Goal: Find specific page/section: Find specific page/section

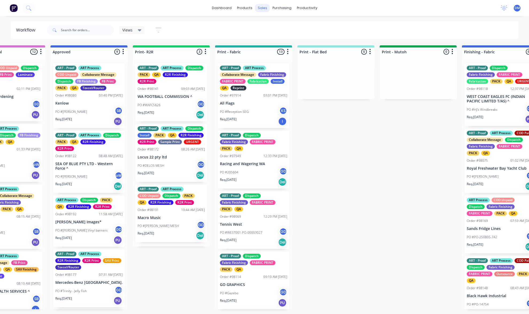
scroll to position [0, 537]
click at [279, 25] on div "Sales Orders" at bounding box center [282, 25] width 22 height 5
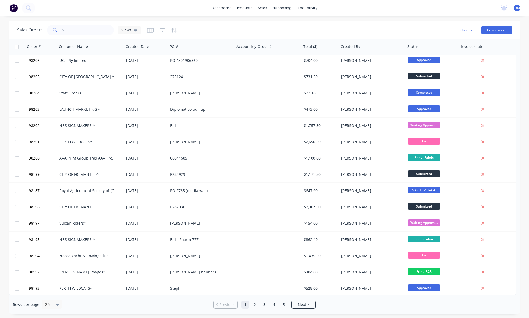
scroll to position [166, 0]
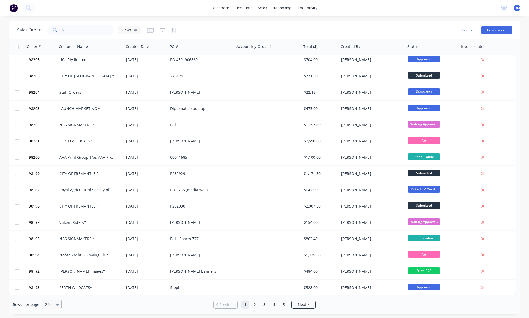
click at [58, 305] on icon at bounding box center [58, 305] width 4 height 6
click at [55, 291] on div "100" at bounding box center [51, 292] width 20 height 10
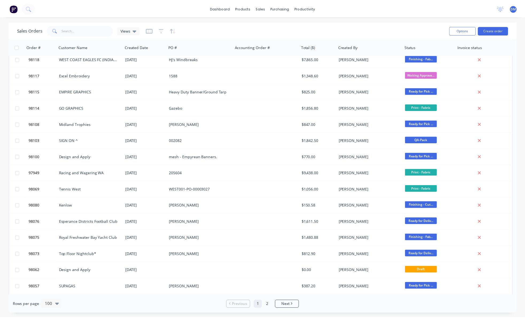
scroll to position [1138, 0]
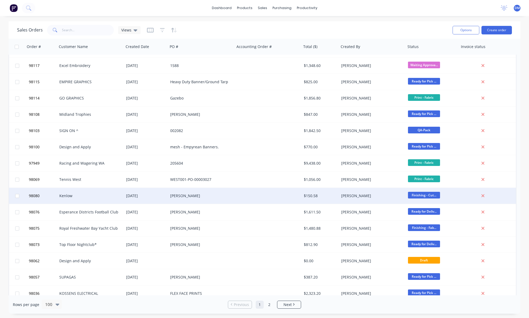
click at [108, 196] on div "Kenlow" at bounding box center [88, 195] width 59 height 5
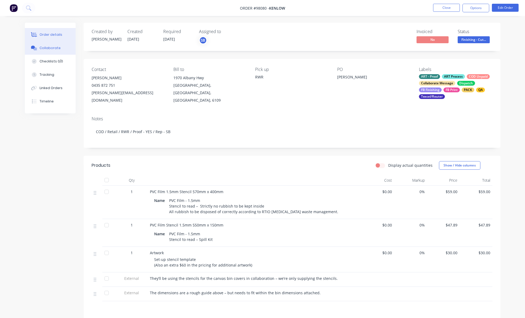
click at [46, 50] on div "Collaborate" at bounding box center [50, 48] width 21 height 5
